Goal: Use online tool/utility: Use online tool/utility

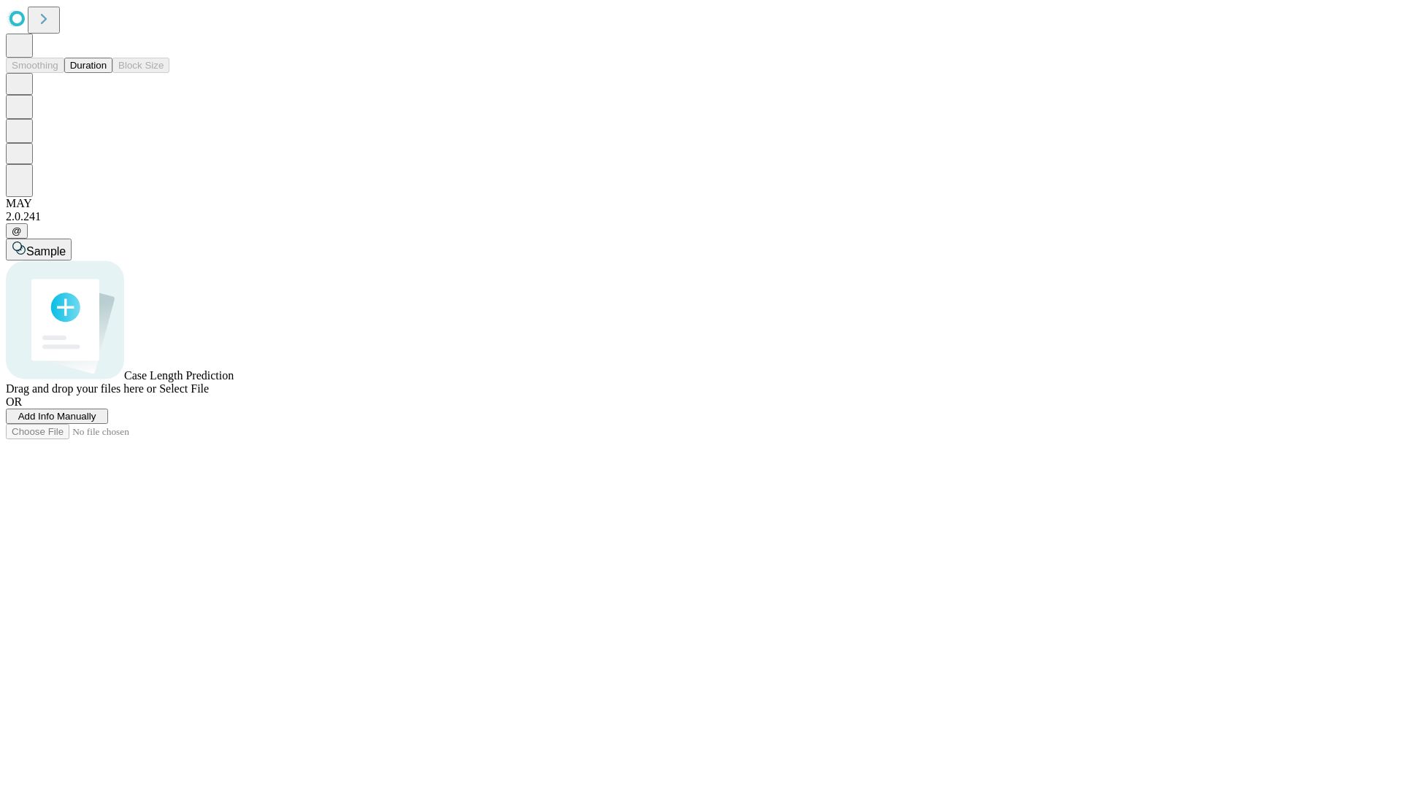
click at [107, 73] on button "Duration" at bounding box center [88, 65] width 48 height 15
click at [209, 395] on span "Select File" at bounding box center [184, 389] width 50 height 12
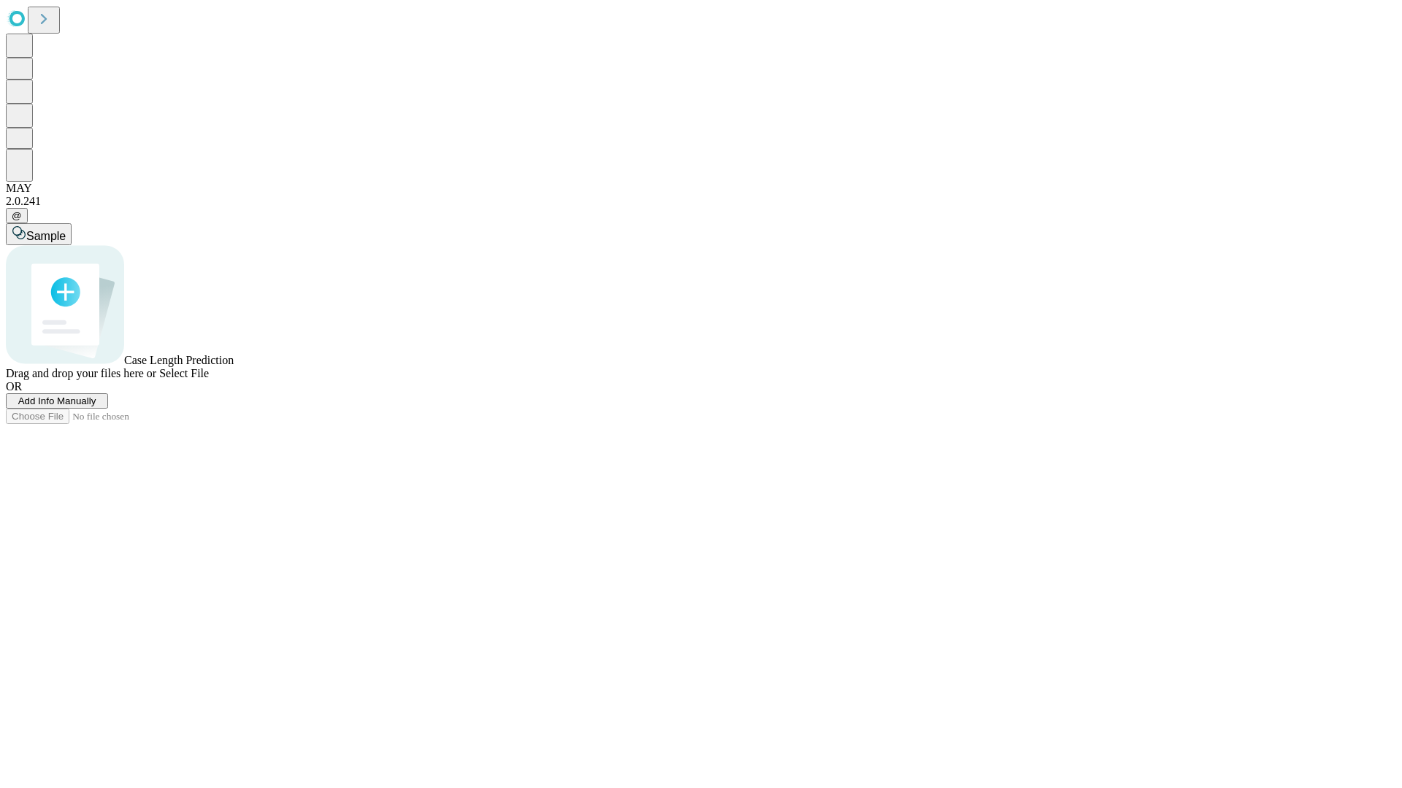
click at [209, 380] on span "Select File" at bounding box center [184, 373] width 50 height 12
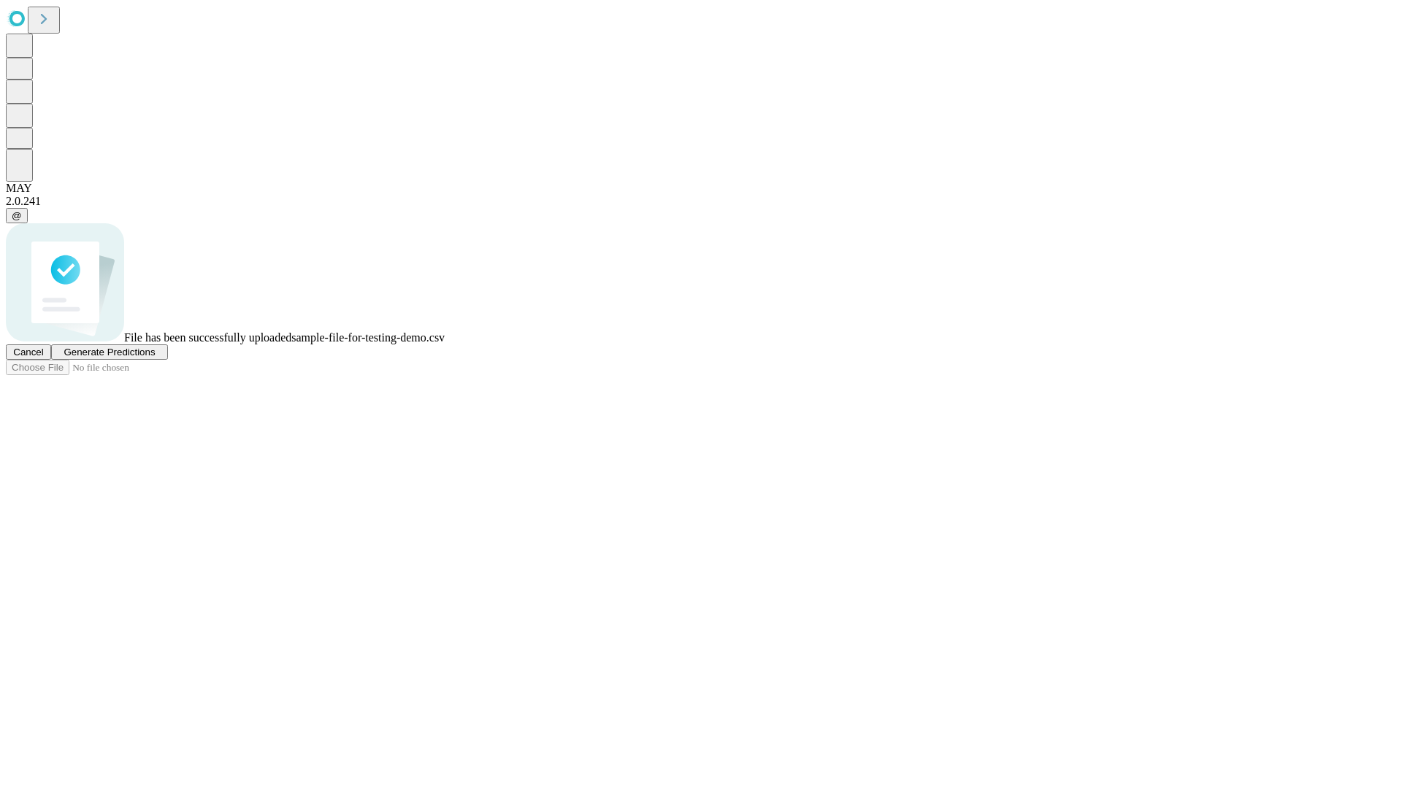
click at [155, 358] on span "Generate Predictions" at bounding box center [109, 352] width 91 height 11
